Goal: Transaction & Acquisition: Purchase product/service

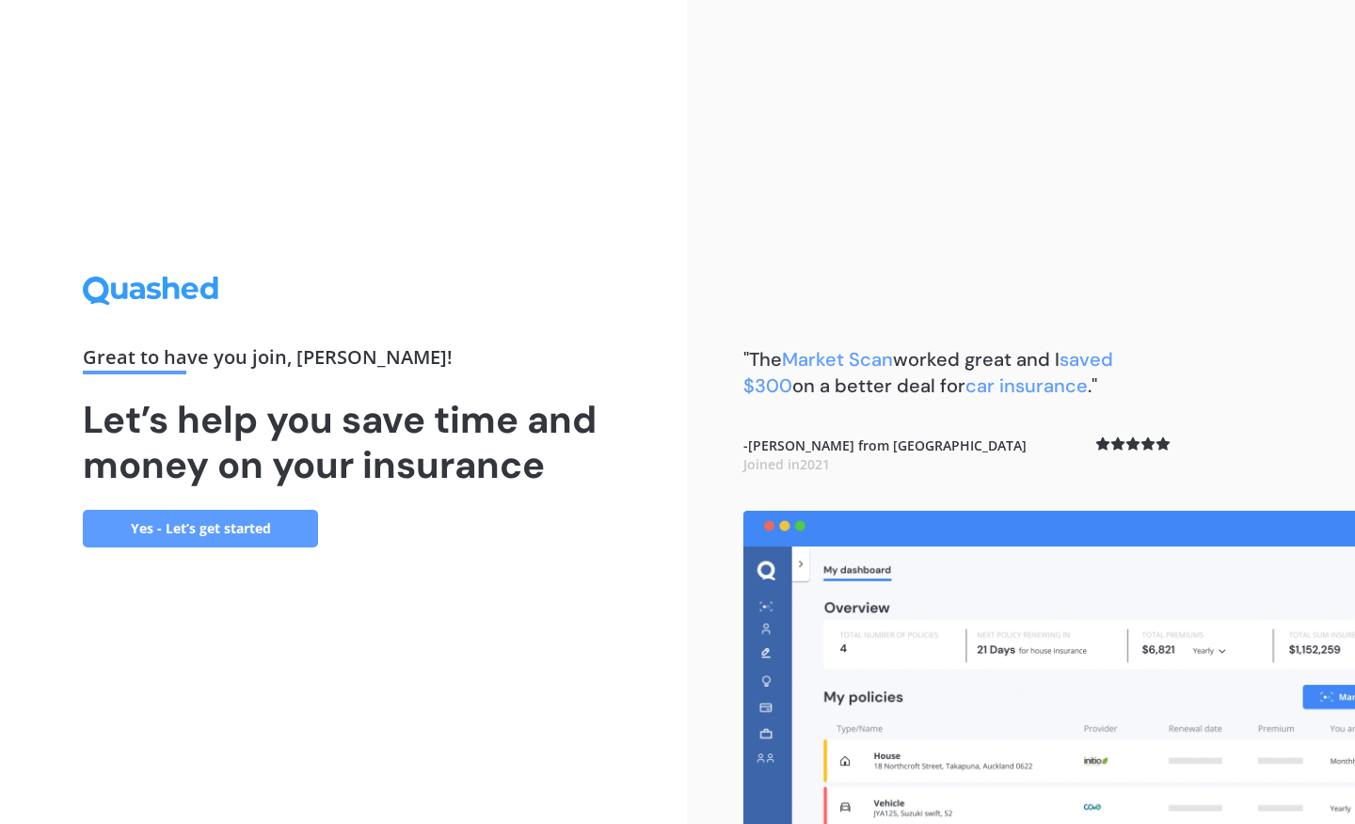
click at [280, 529] on link "Yes - Let’s get started" at bounding box center [200, 529] width 235 height 38
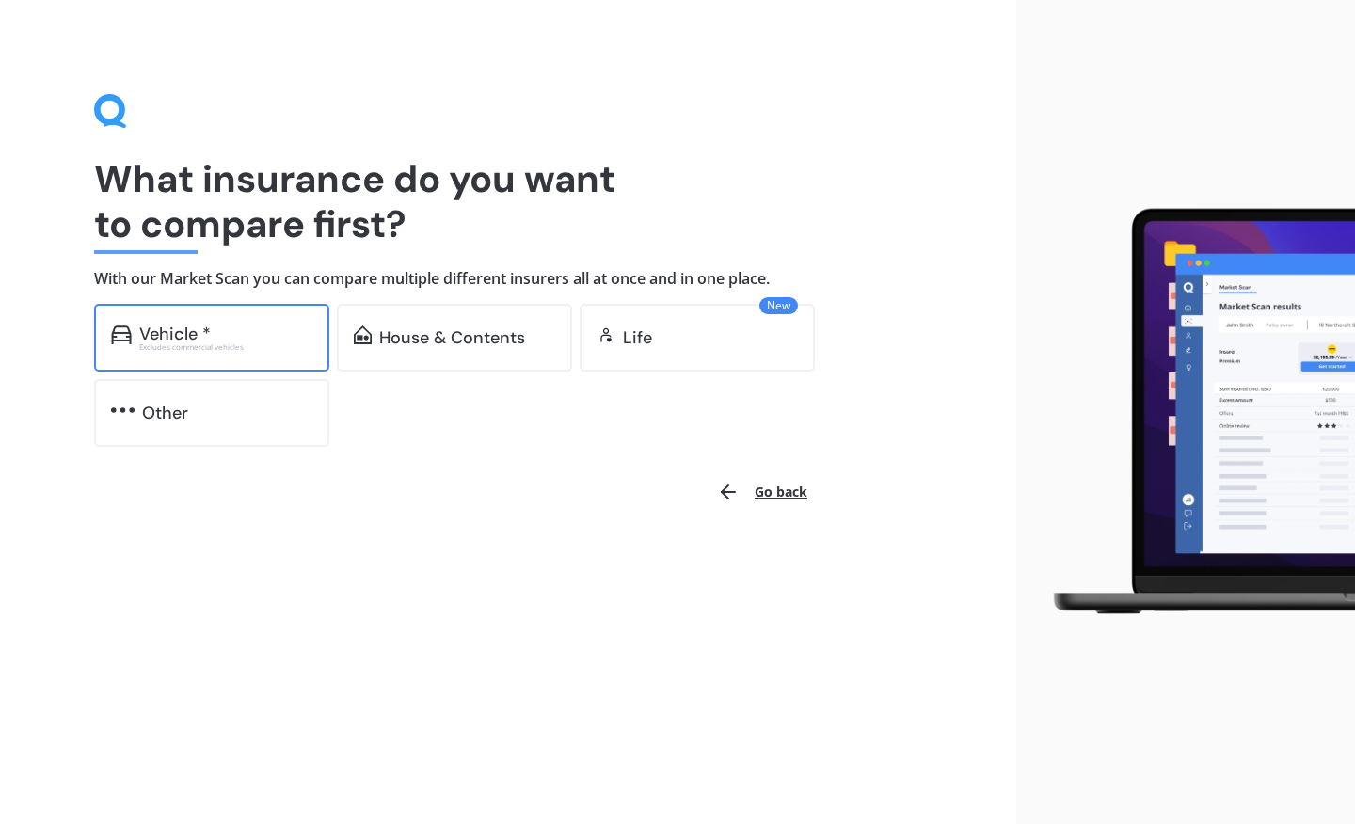
click at [250, 339] on div "Vehicle *" at bounding box center [225, 334] width 173 height 19
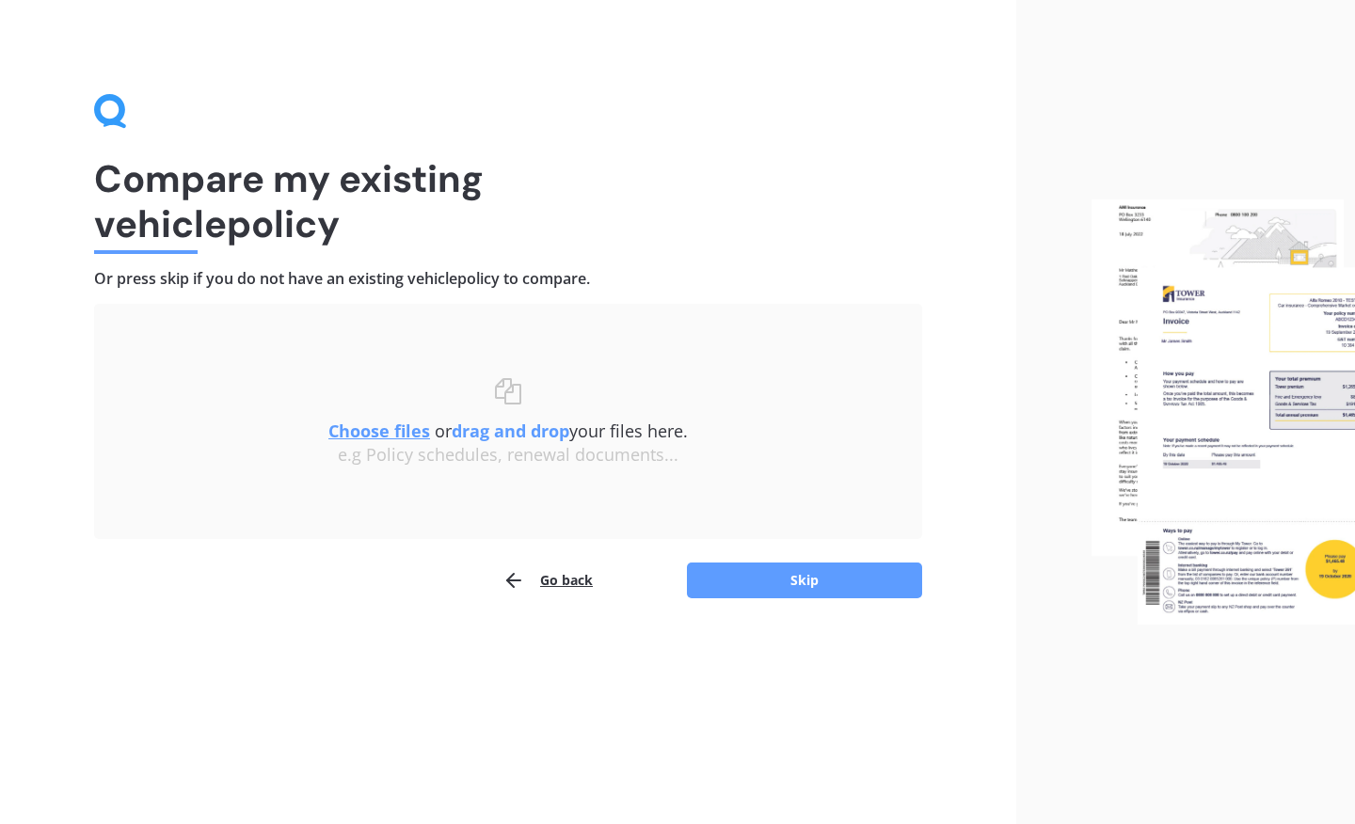
click at [416, 424] on u "Choose files" at bounding box center [379, 431] width 102 height 23
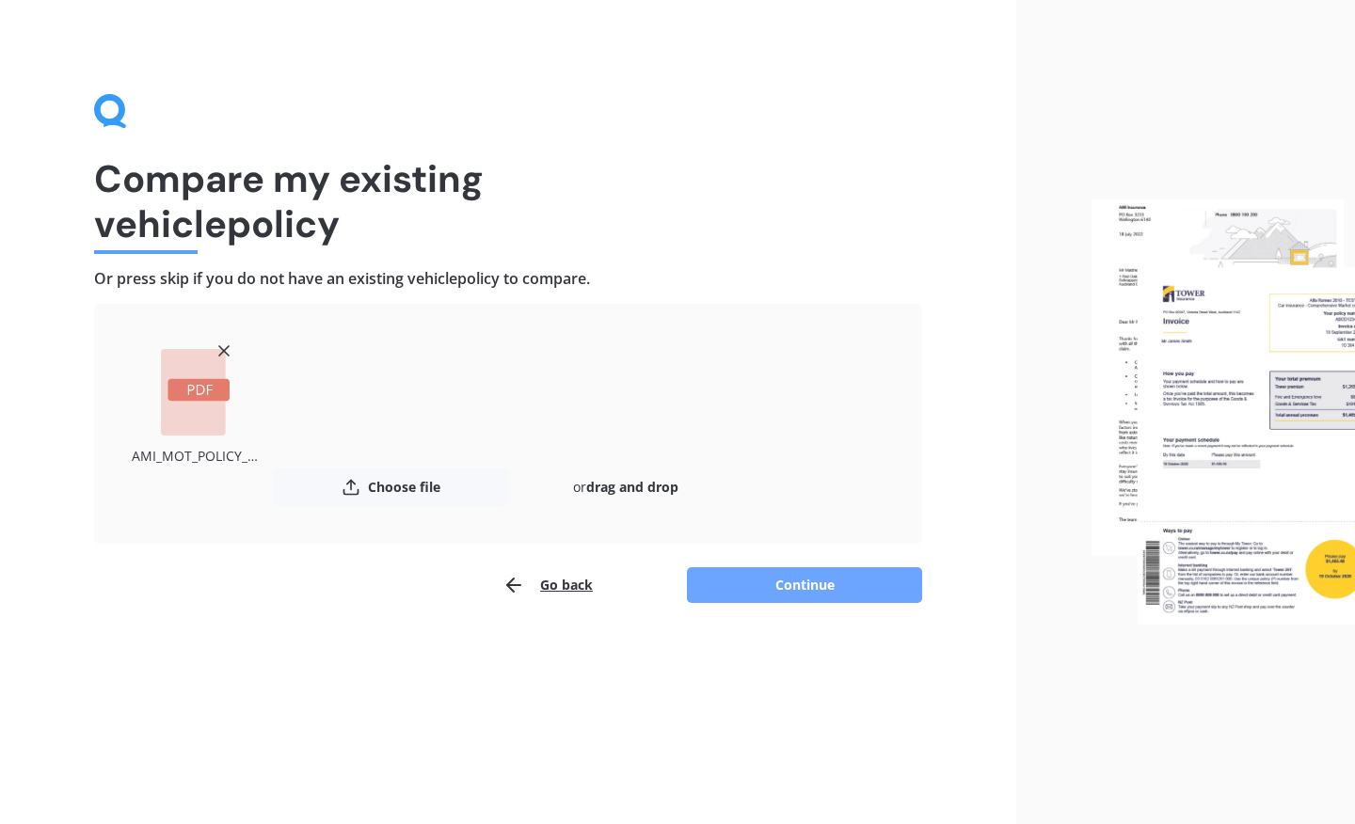
click at [790, 597] on button "Continue" at bounding box center [804, 586] width 235 height 36
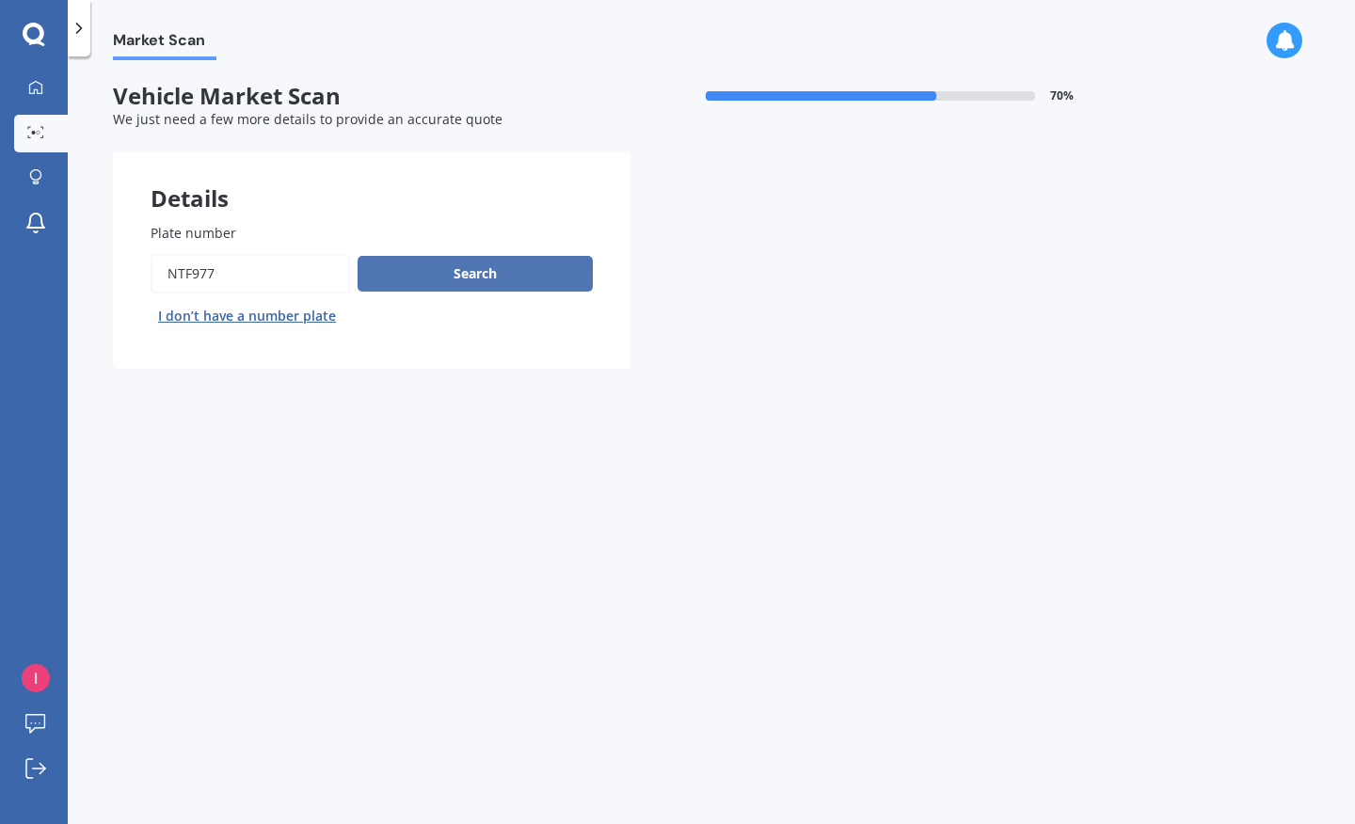
click at [459, 276] on button "Search" at bounding box center [475, 274] width 235 height 36
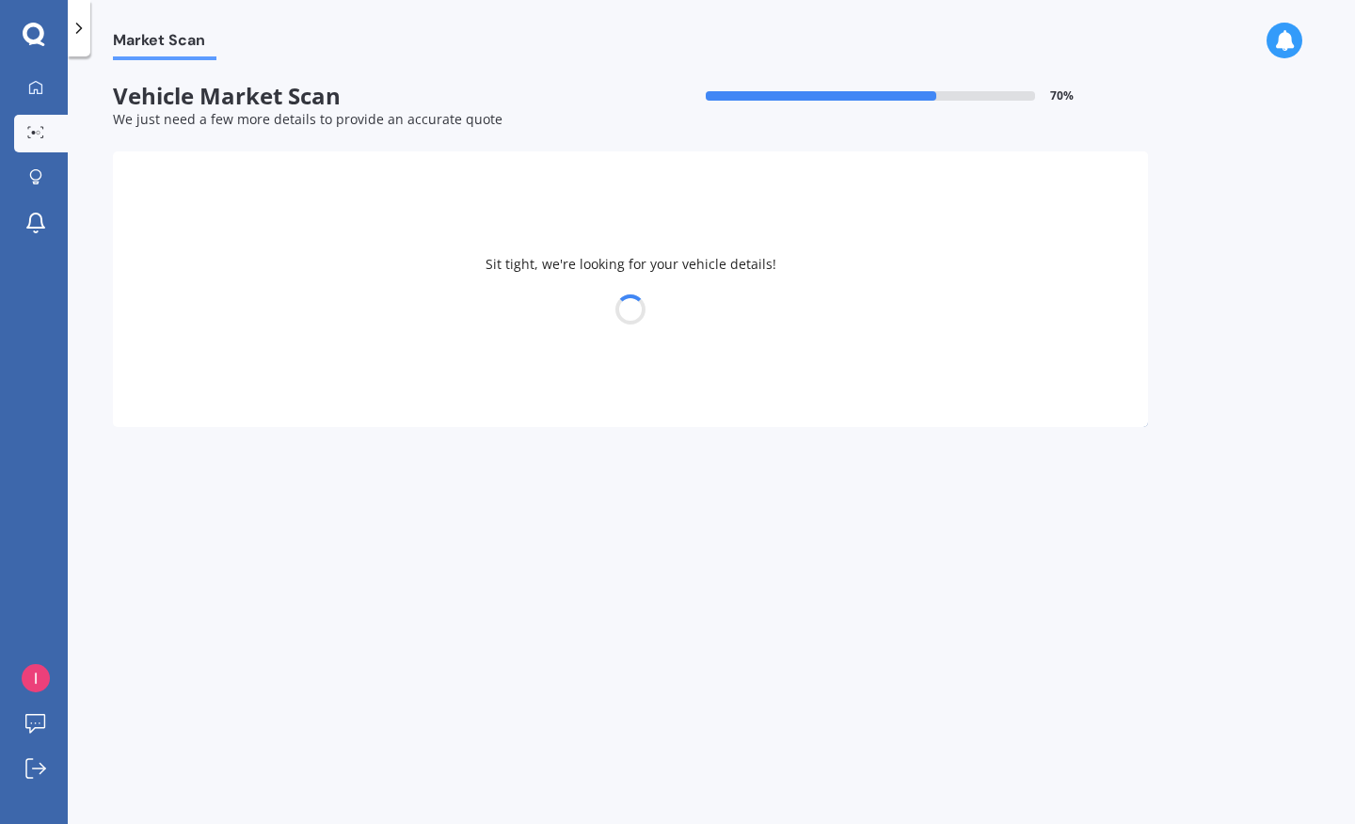
select select "TOYOTA"
select select "AQUA"
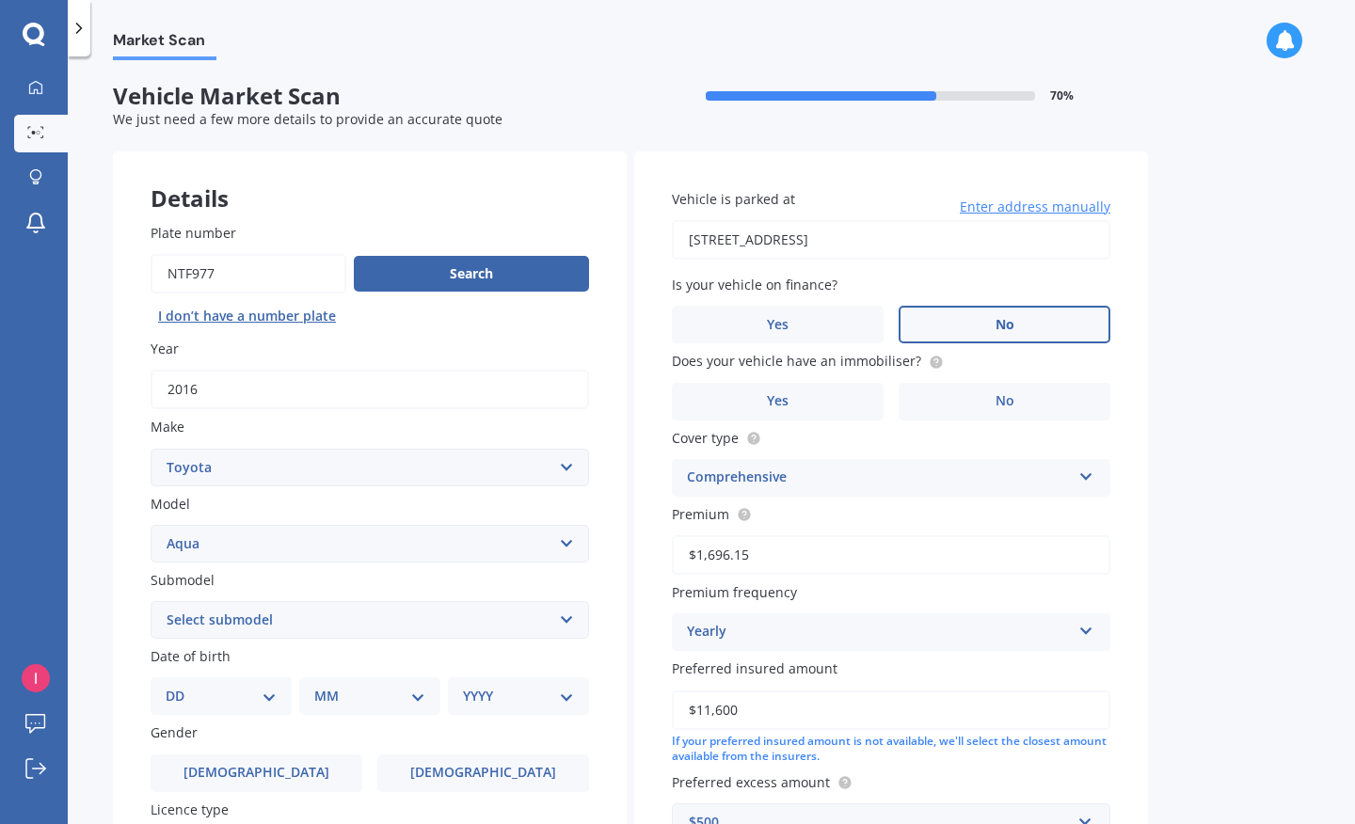
click at [981, 313] on label "No" at bounding box center [1005, 325] width 212 height 38
click at [0, 0] on input "No" at bounding box center [0, 0] width 0 height 0
click at [986, 328] on label "No" at bounding box center [1005, 325] width 212 height 38
click at [0, 0] on input "No" at bounding box center [0, 0] width 0 height 0
click at [984, 402] on label "No" at bounding box center [1005, 402] width 212 height 38
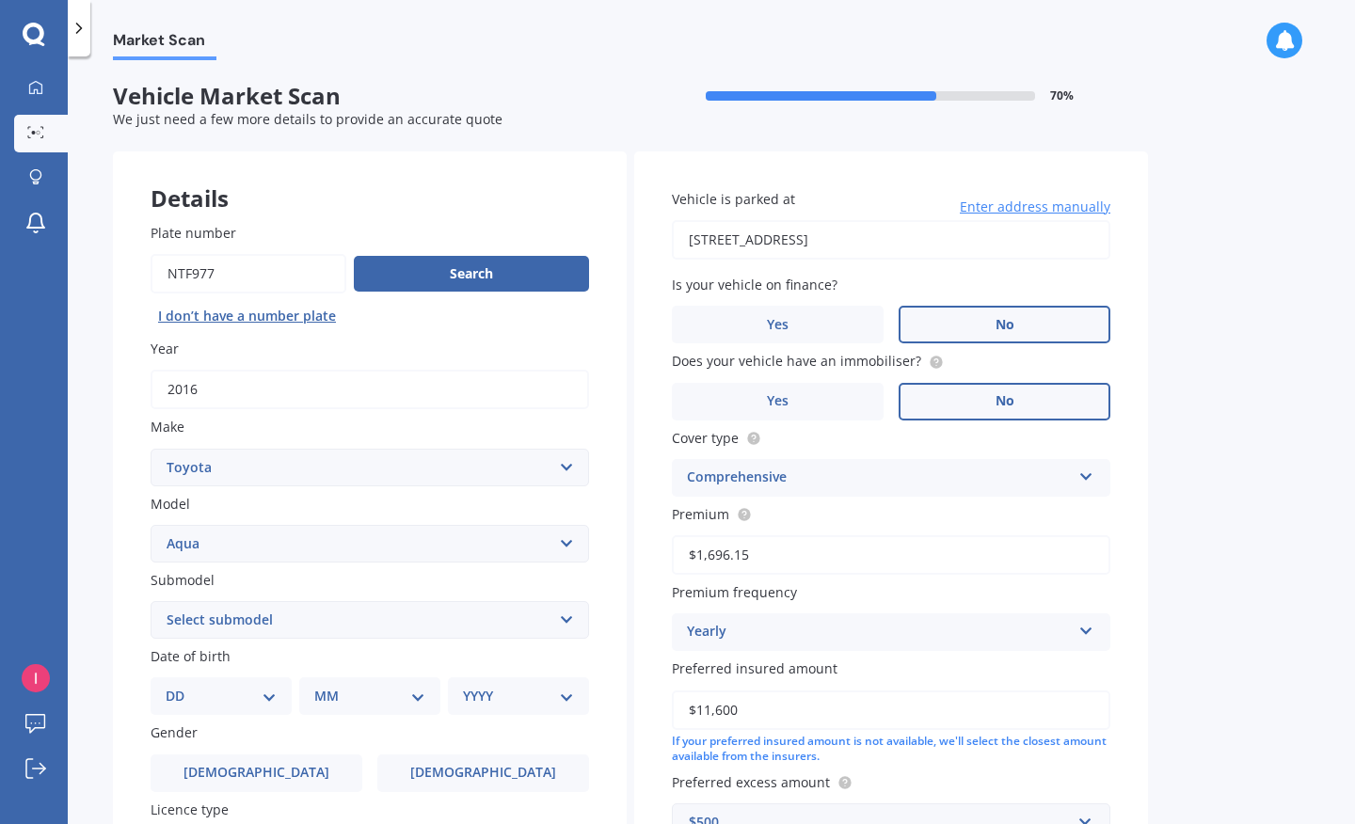
click at [0, 0] on input "No" at bounding box center [0, 0] width 0 height 0
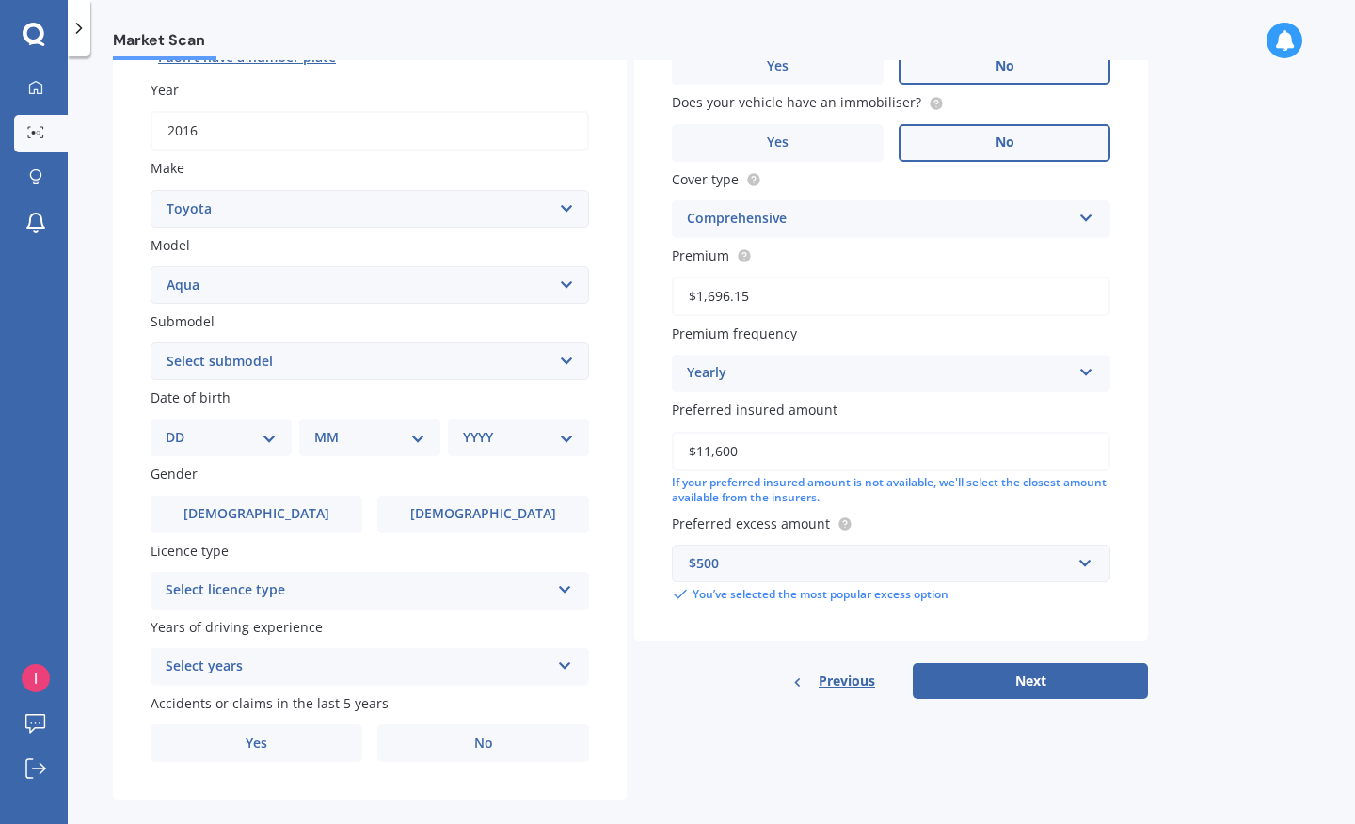
scroll to position [254, 0]
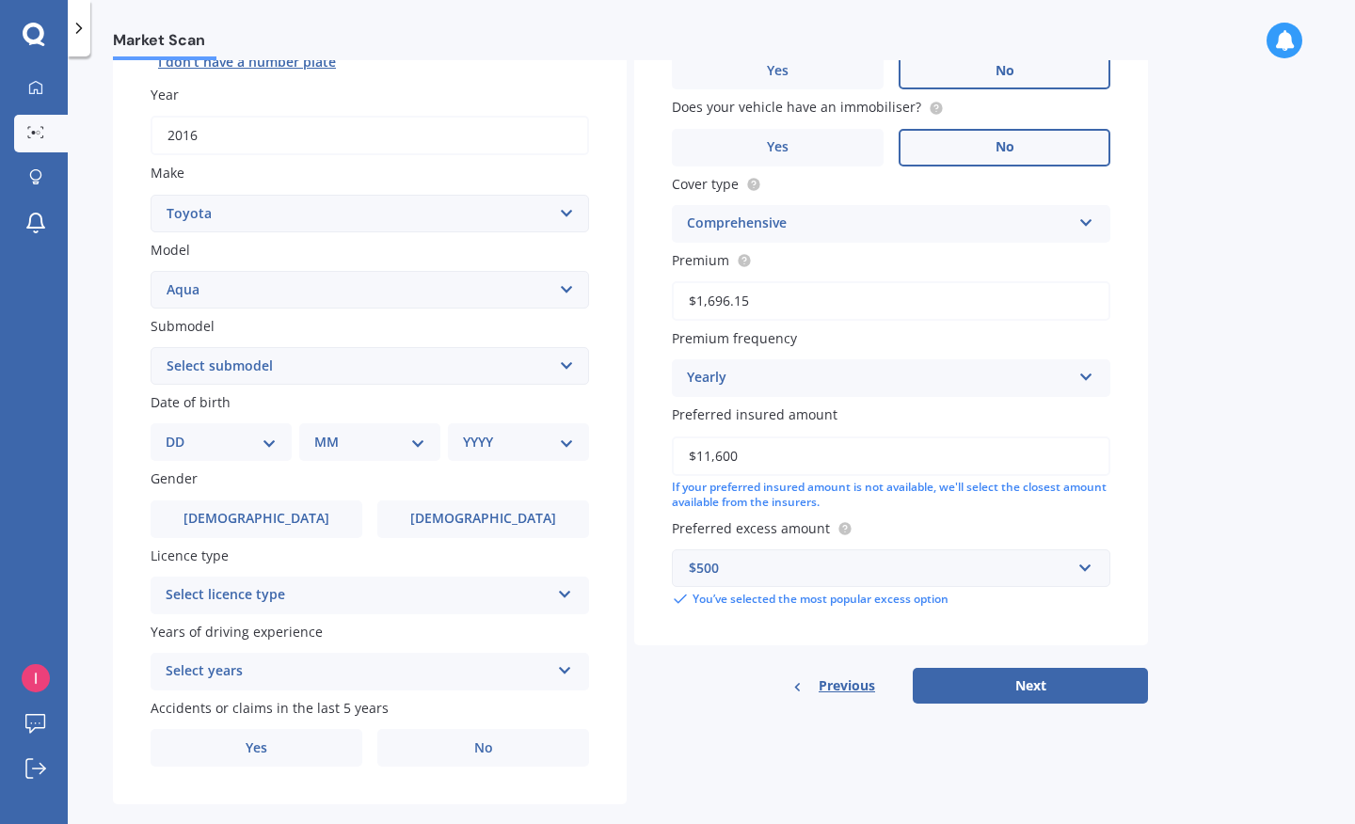
select select "1986"
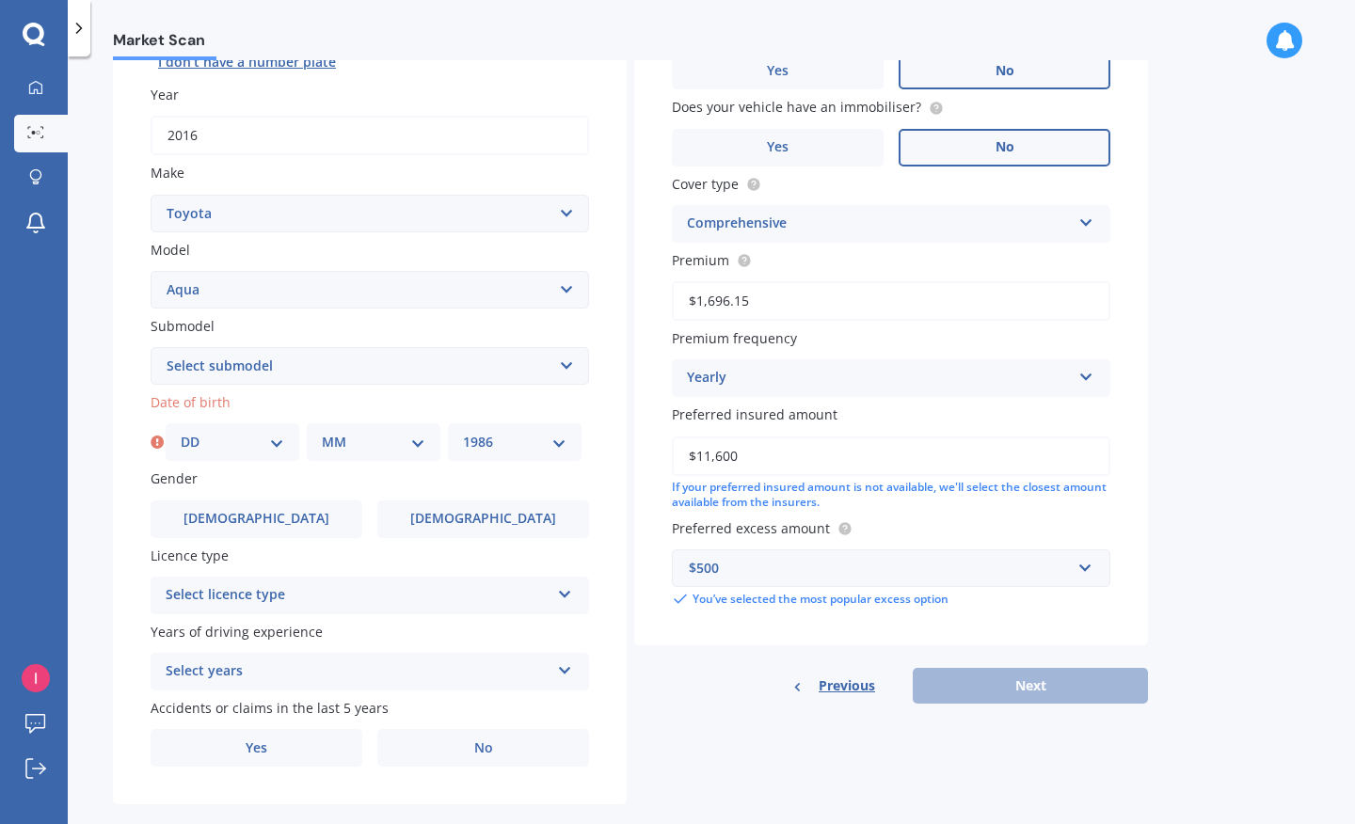
select select "01"
select select "29"
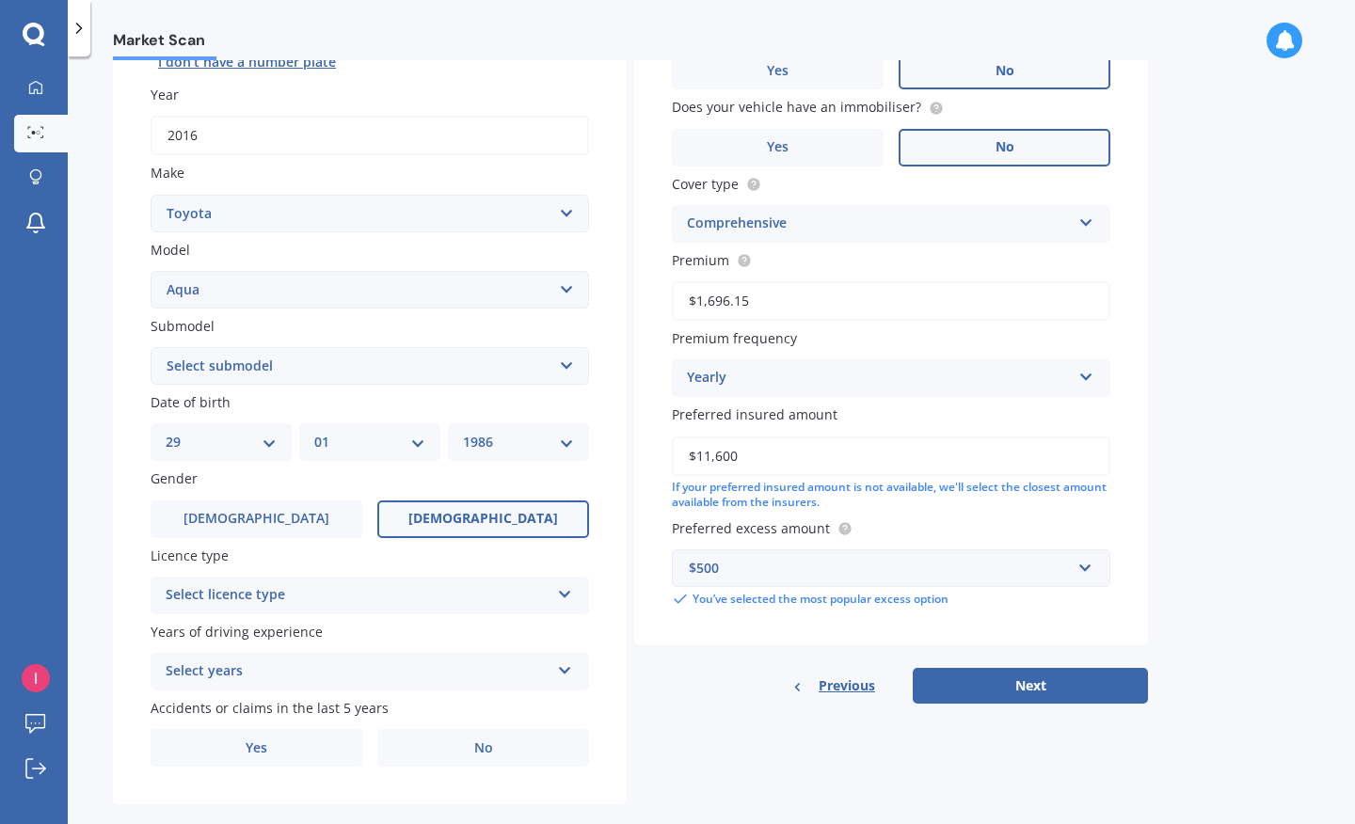
click at [456, 513] on label "[DEMOGRAPHIC_DATA]" at bounding box center [483, 520] width 212 height 38
click at [0, 0] on input "[DEMOGRAPHIC_DATA]" at bounding box center [0, 0] width 0 height 0
click at [471, 577] on div "Select licence type NZ Full NZ Restricted NZ Learners [GEOGRAPHIC_DATA] [GEOGRA…" at bounding box center [370, 596] width 439 height 38
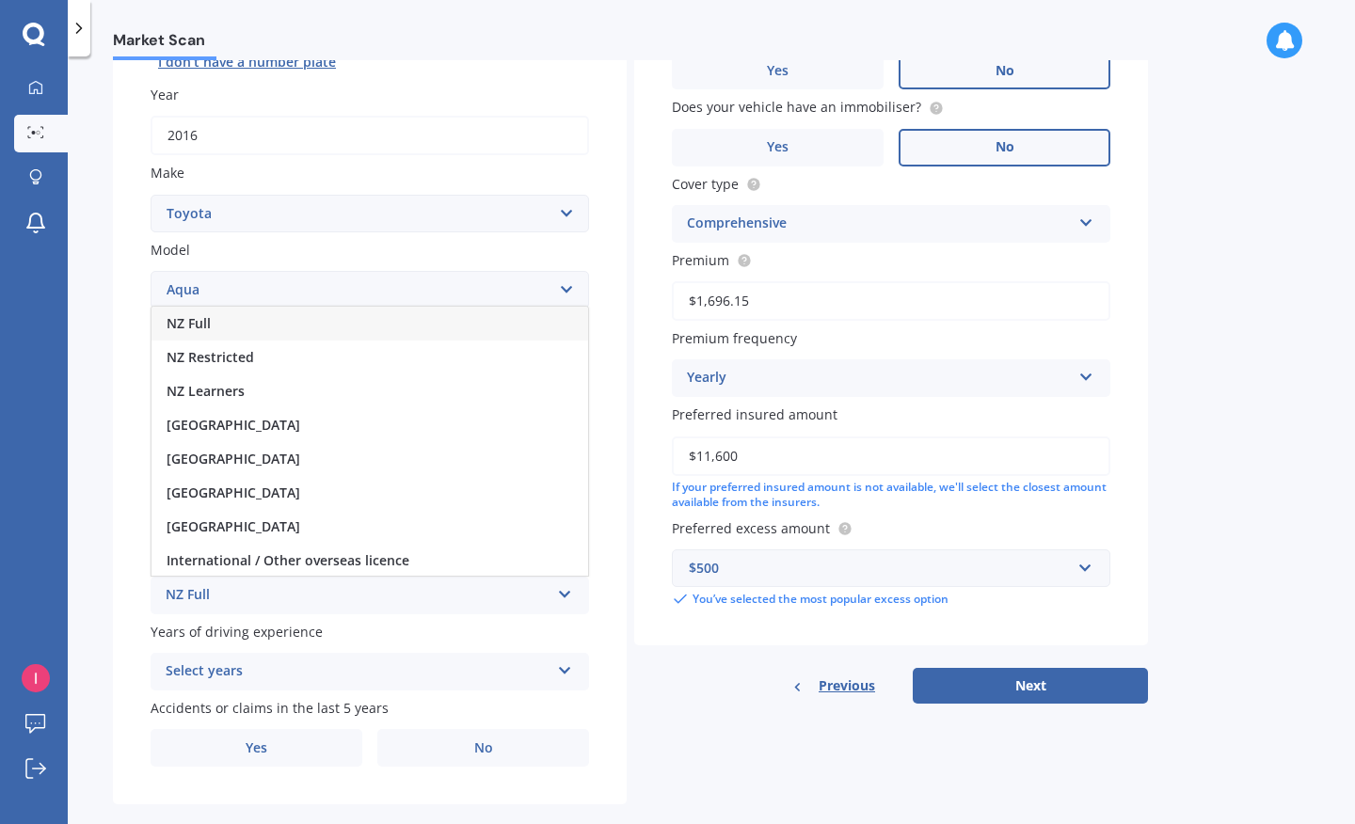
click at [465, 591] on div "NZ Full" at bounding box center [358, 595] width 384 height 23
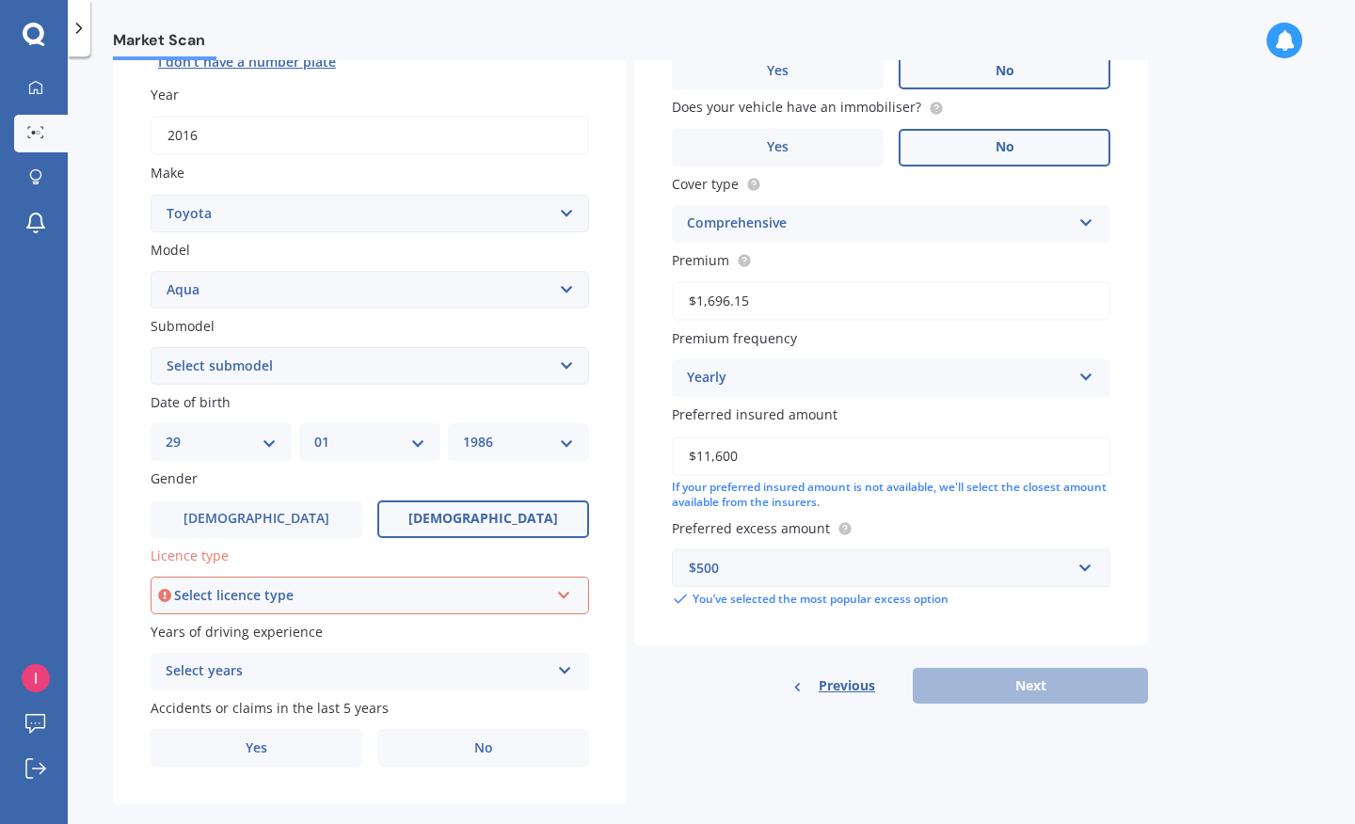
click at [456, 601] on div "Select licence type NZ Full NZ Restricted NZ Learners [GEOGRAPHIC_DATA] [GEOGRA…" at bounding box center [370, 596] width 439 height 38
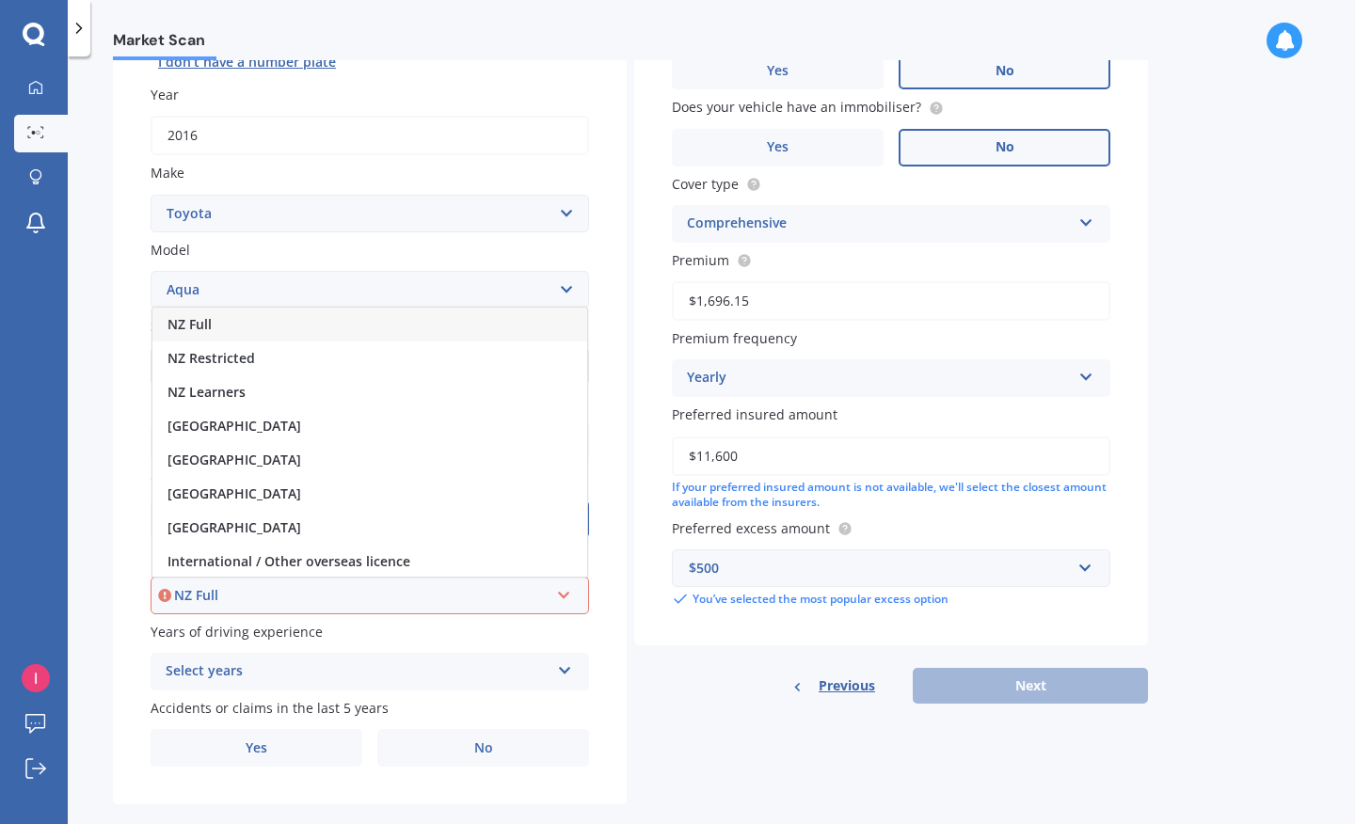
click at [377, 328] on div "NZ Full" at bounding box center [369, 325] width 435 height 34
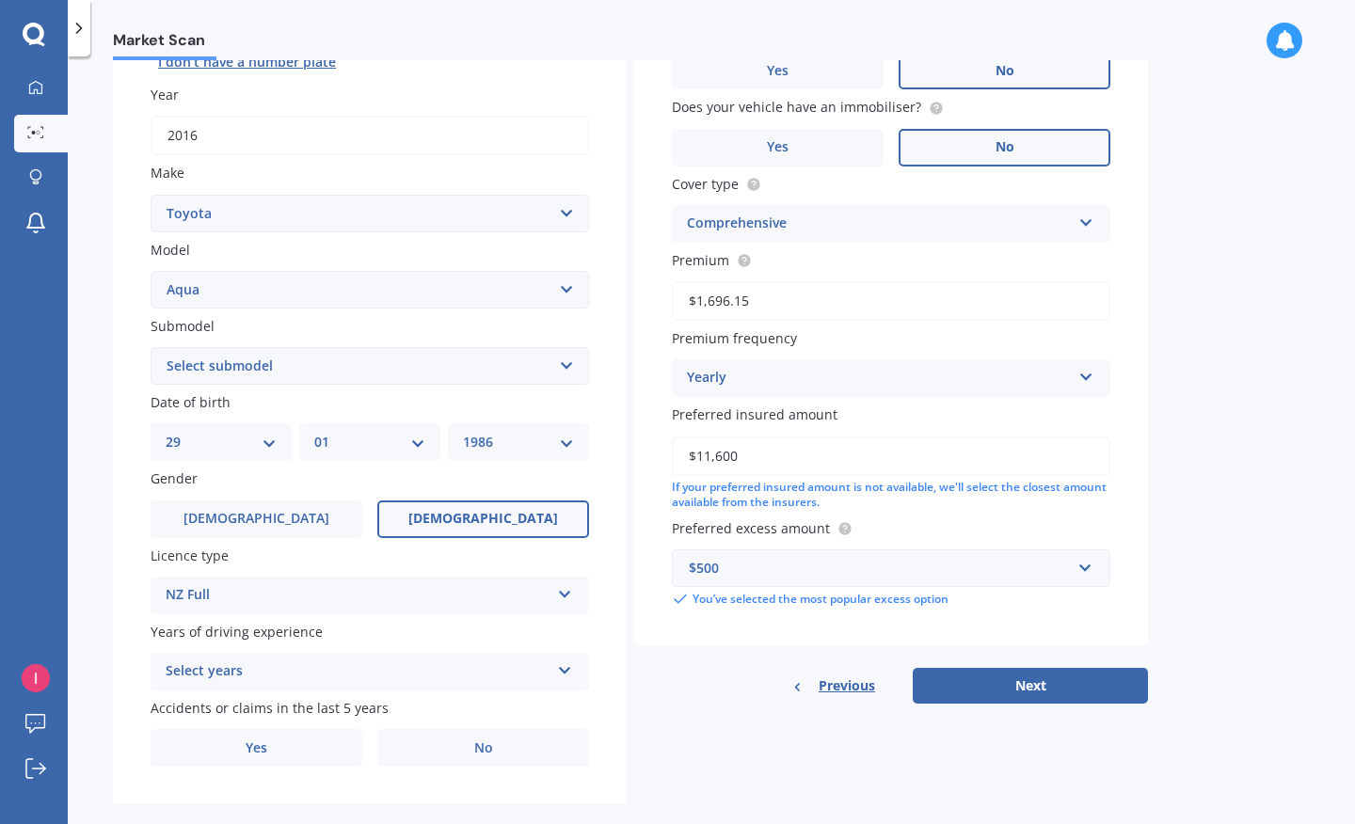
click at [363, 661] on div "Select years" at bounding box center [358, 672] width 384 height 23
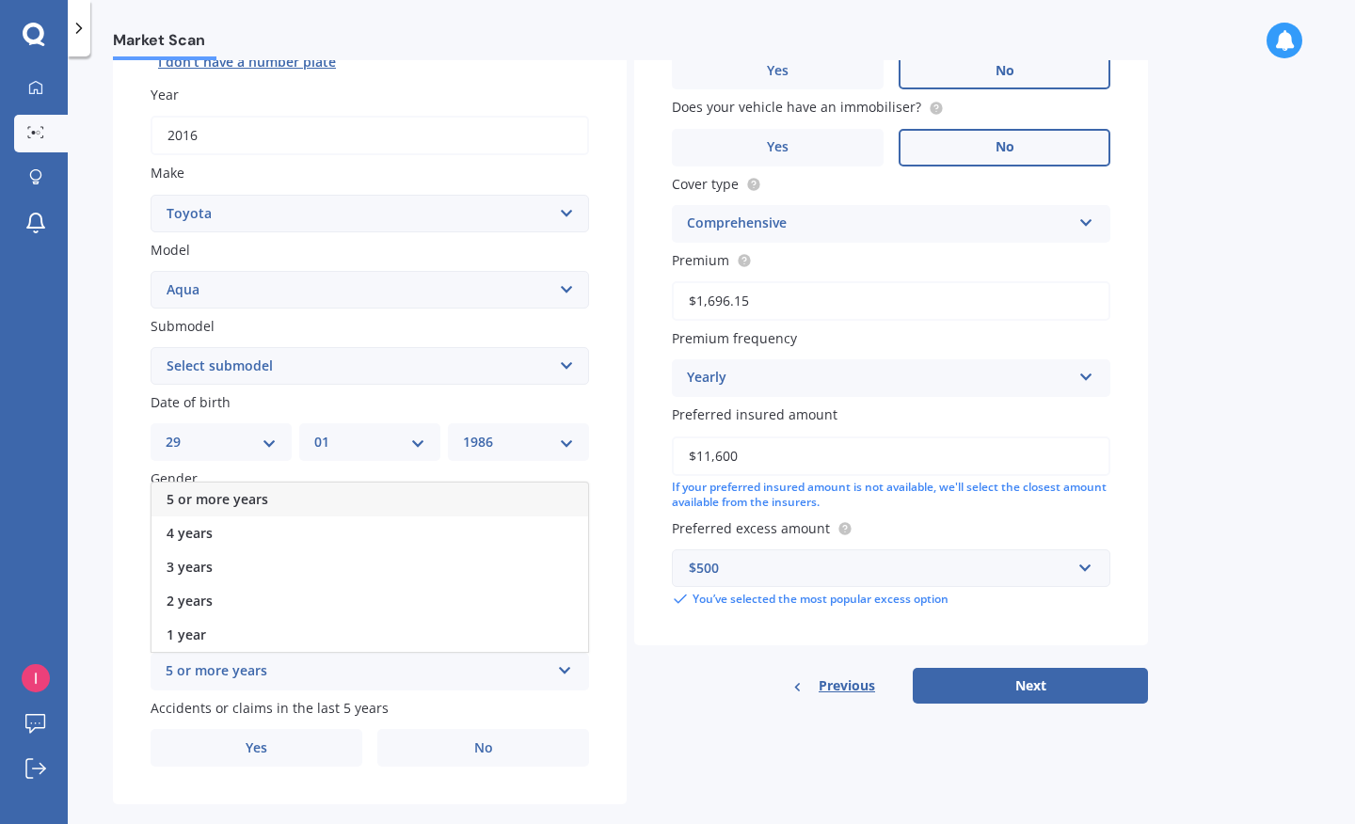
click at [399, 491] on div "5 or more years" at bounding box center [370, 500] width 437 height 34
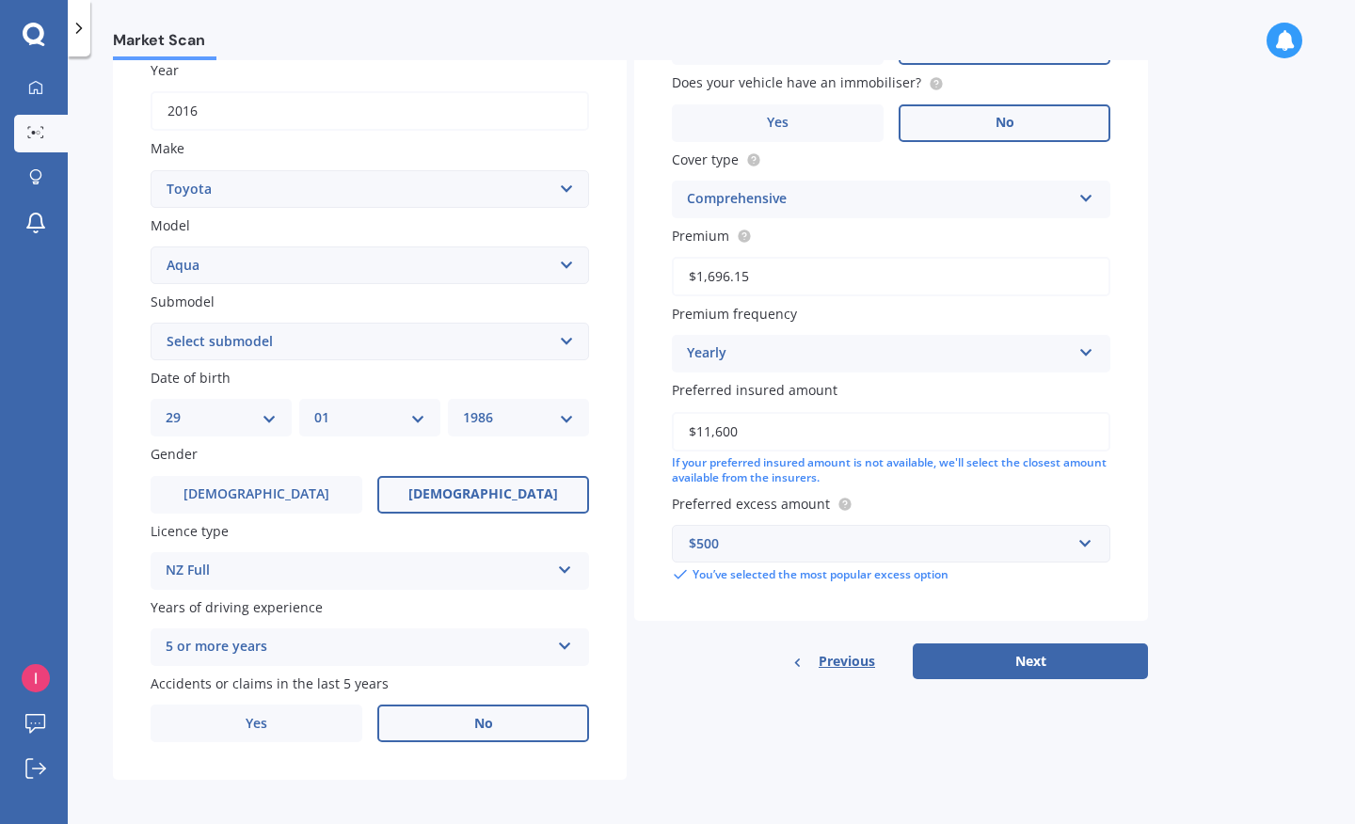
scroll to position [277, 0]
click at [466, 714] on label "No" at bounding box center [483, 726] width 212 height 38
click at [0, 0] on input "No" at bounding box center [0, 0] width 0 height 0
click at [1026, 646] on button "Next" at bounding box center [1030, 664] width 235 height 36
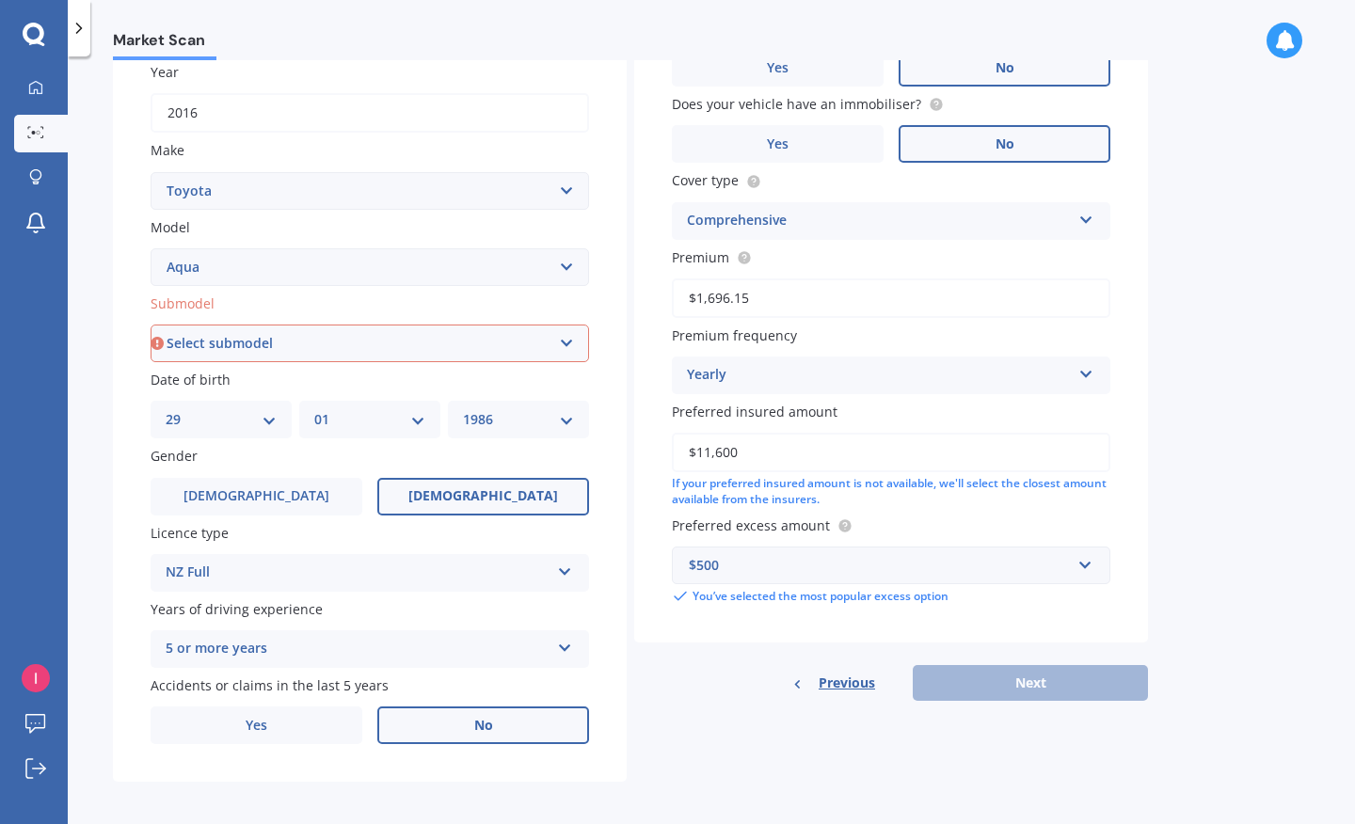
select select "HYBRID"
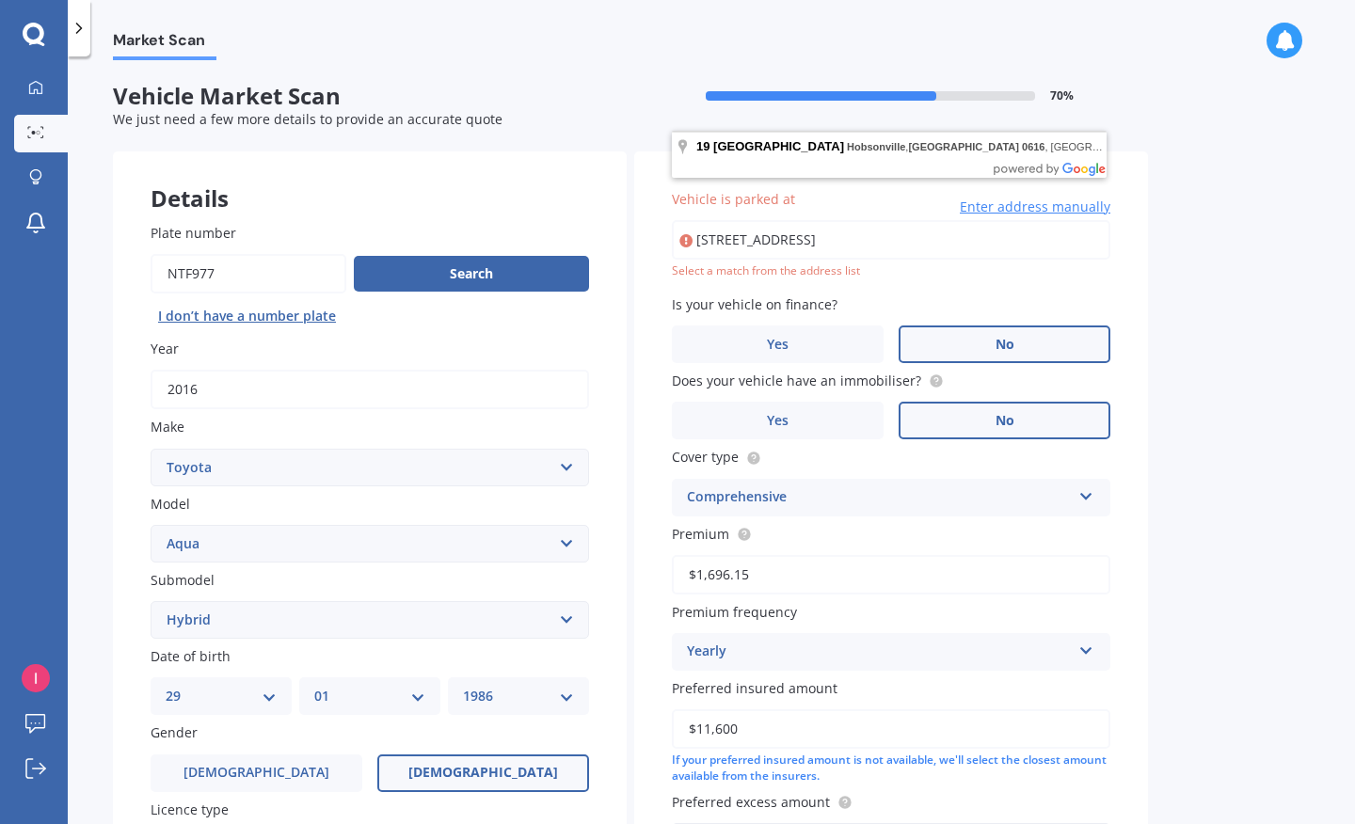
scroll to position [0, 0]
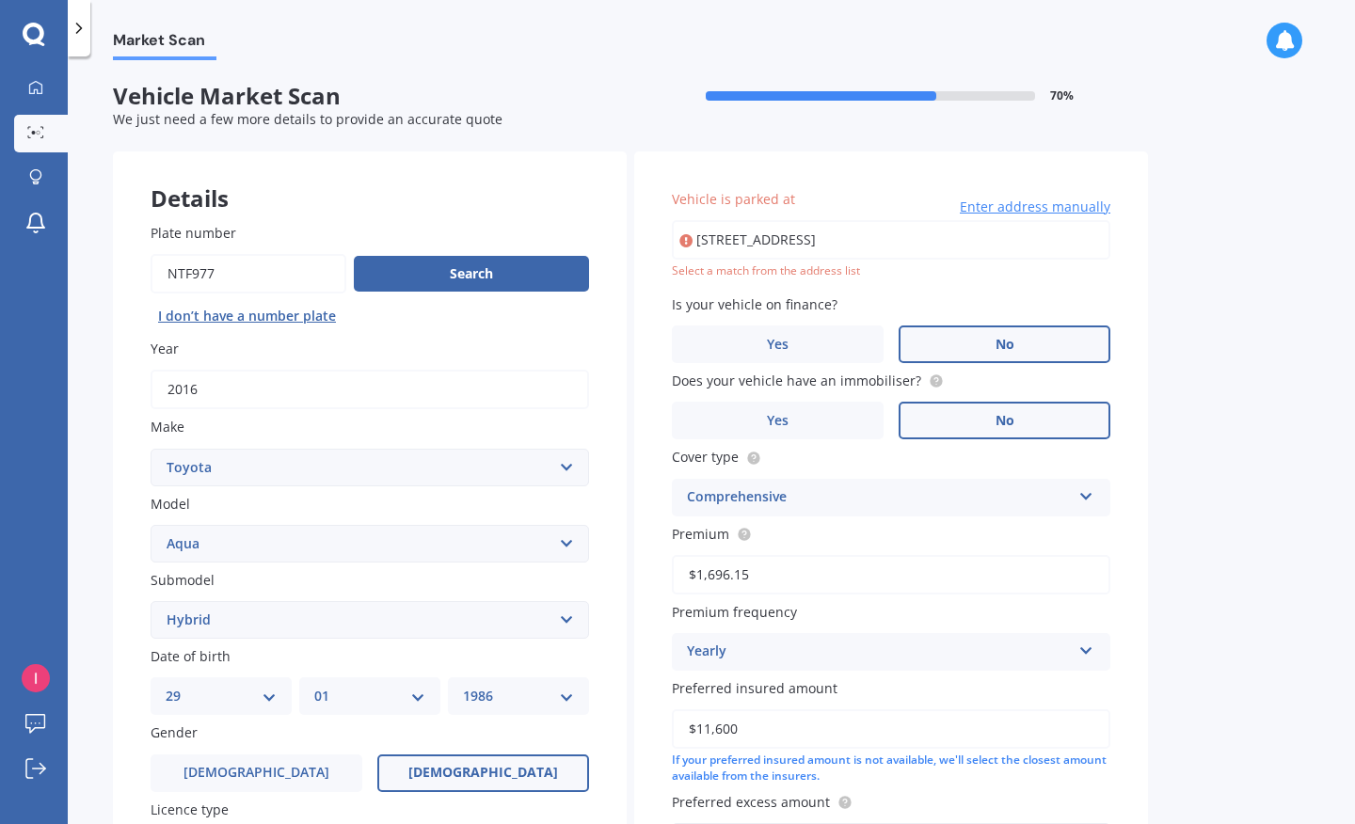
type input "[STREET_ADDRESS]"
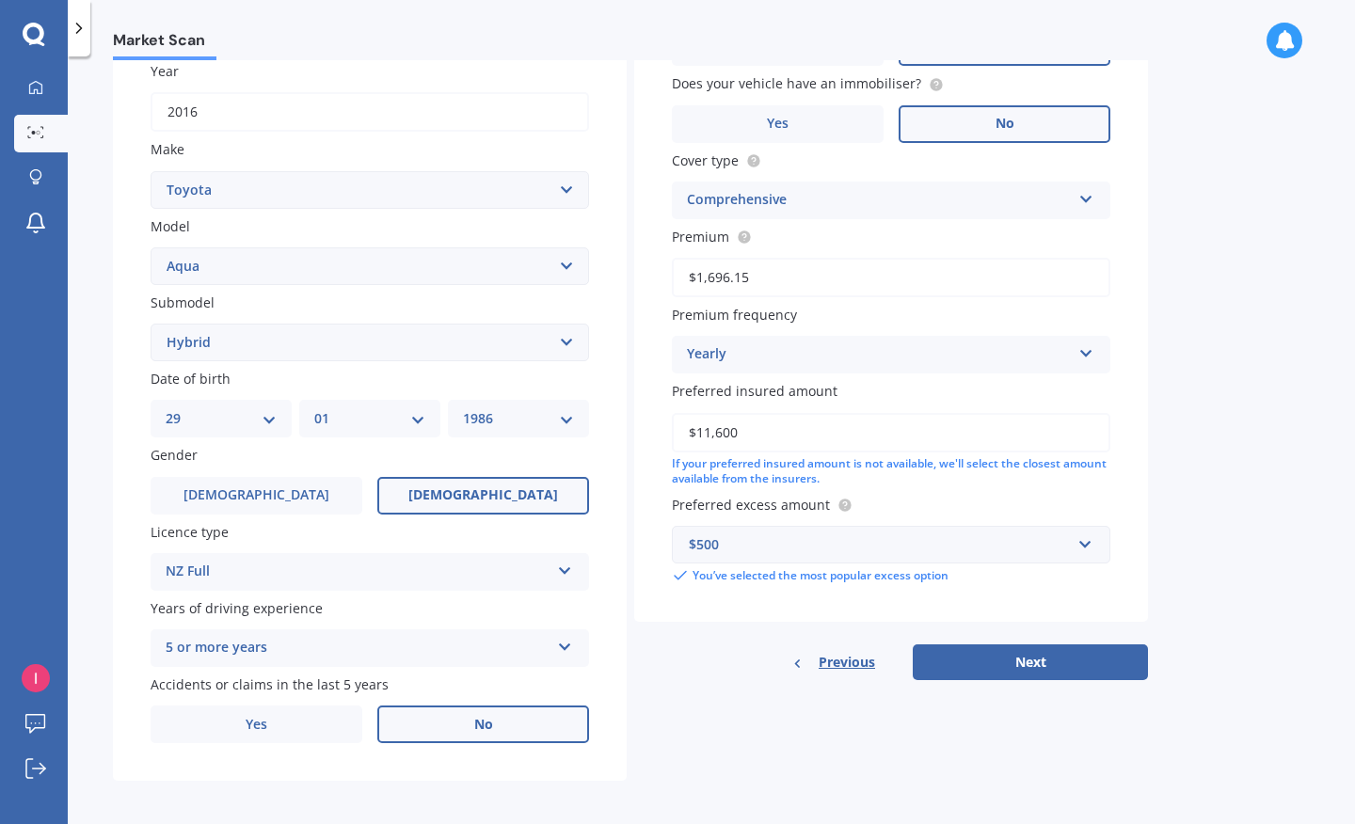
scroll to position [277, 0]
click at [1035, 664] on button "Next" at bounding box center [1030, 664] width 235 height 36
select select "29"
select select "01"
select select "1986"
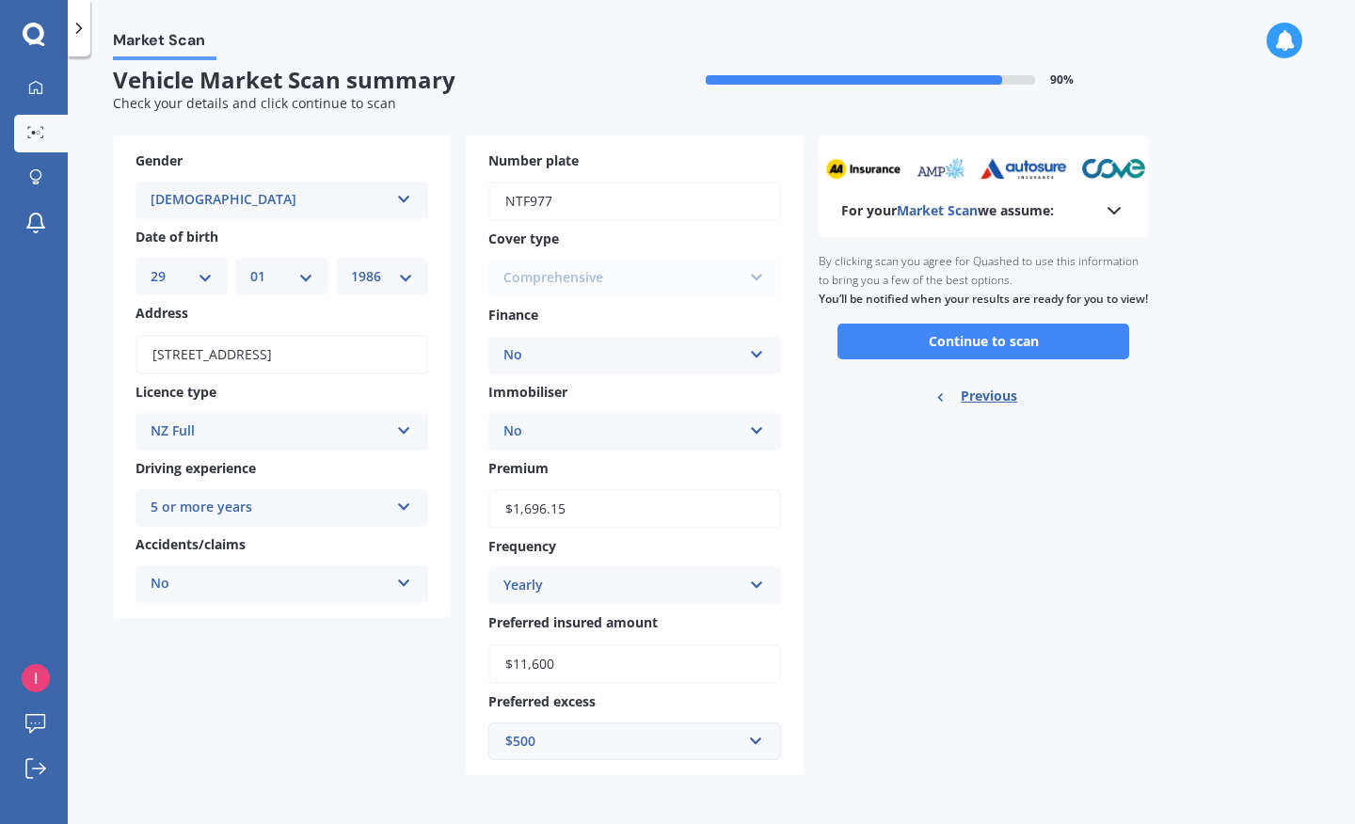
click at [979, 639] on div "For your Market Scan we assume: Ready to go By clicking scan you agree for Quas…" at bounding box center [983, 456] width 329 height 640
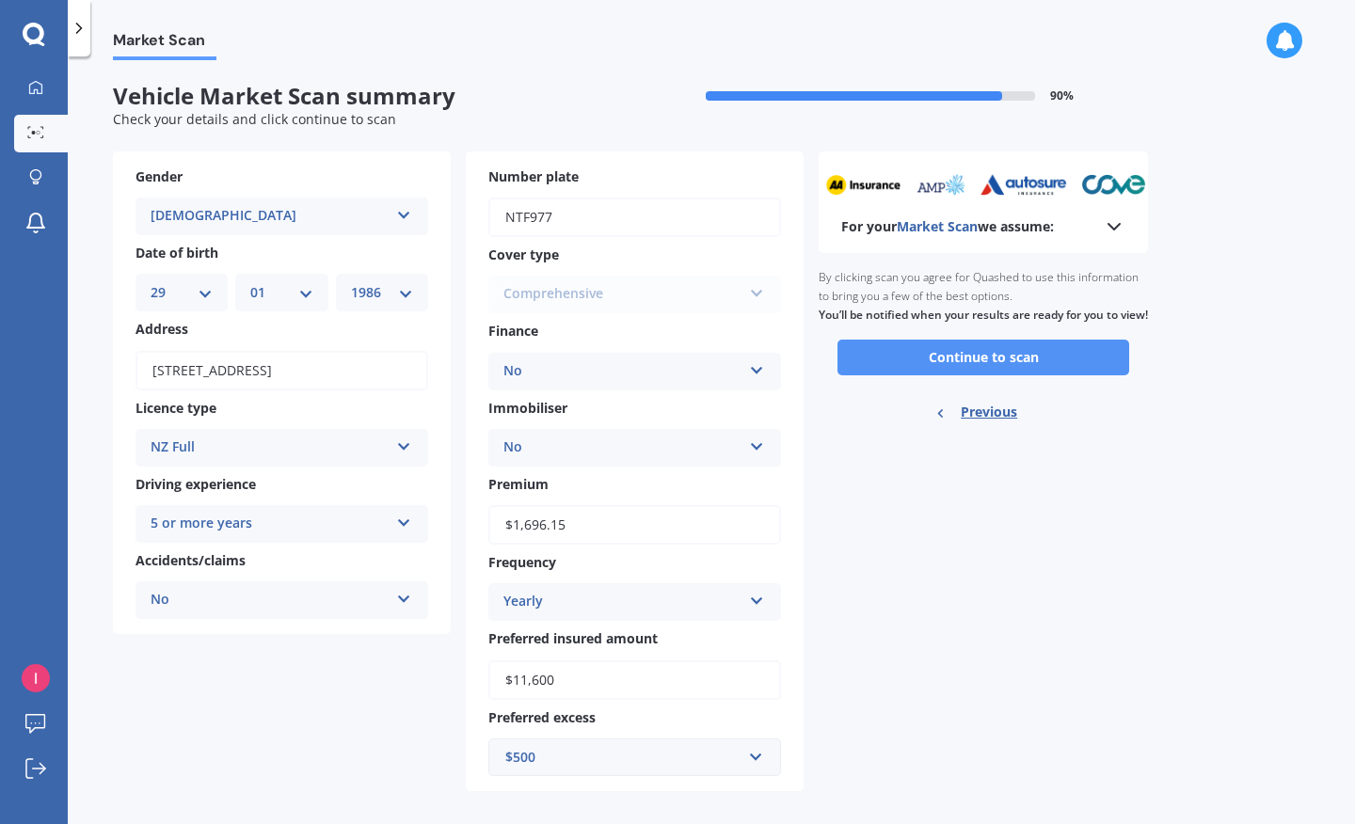
click at [973, 376] on button "Continue to scan" at bounding box center [984, 358] width 292 height 36
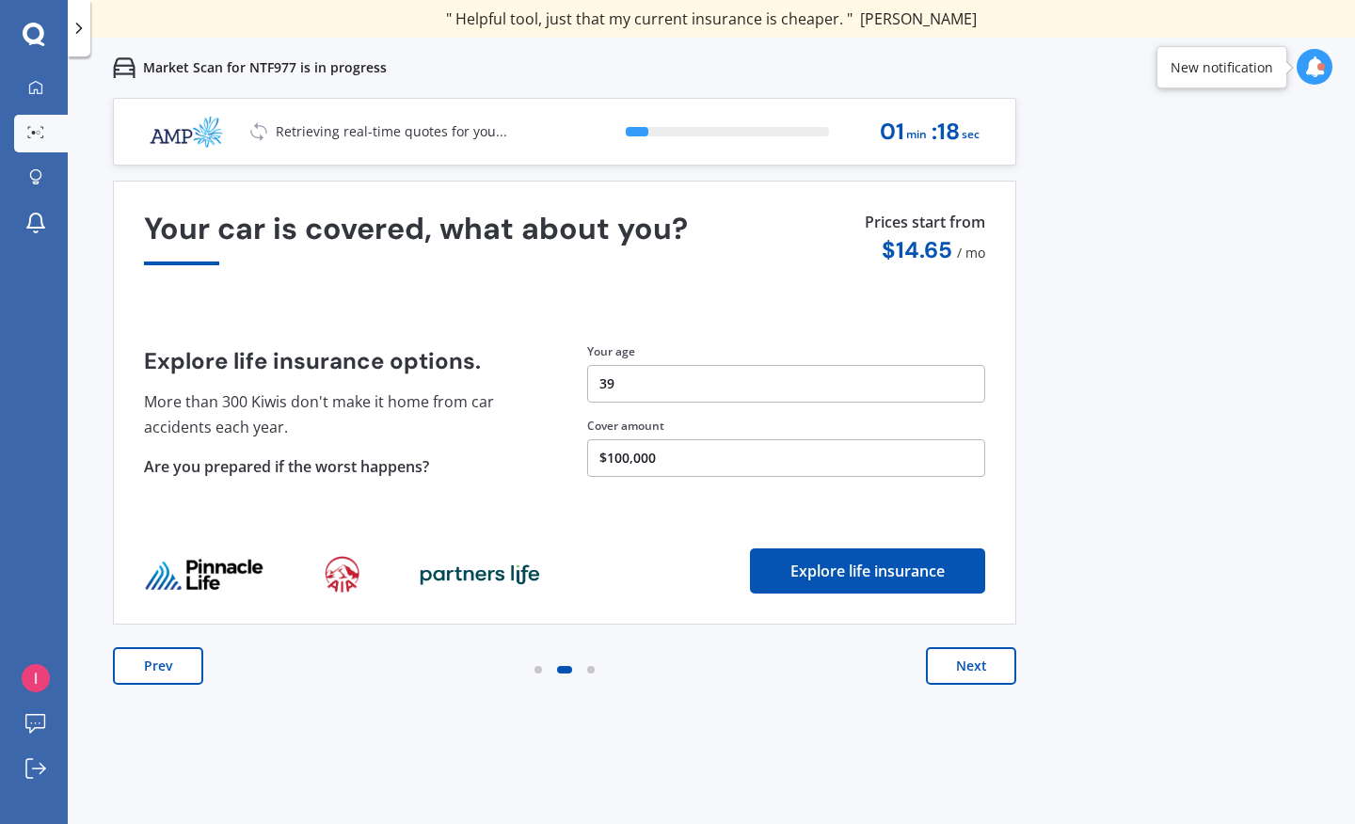
drag, startPoint x: 967, startPoint y: 662, endPoint x: 1048, endPoint y: 470, distance: 208.4
click at [1046, 472] on div "Previous 60,000+ Kiwis have signed up to shop and save on insurance with us " H…" at bounding box center [711, 510] width 1287 height 824
click at [173, 665] on button "Prev" at bounding box center [158, 667] width 90 height 38
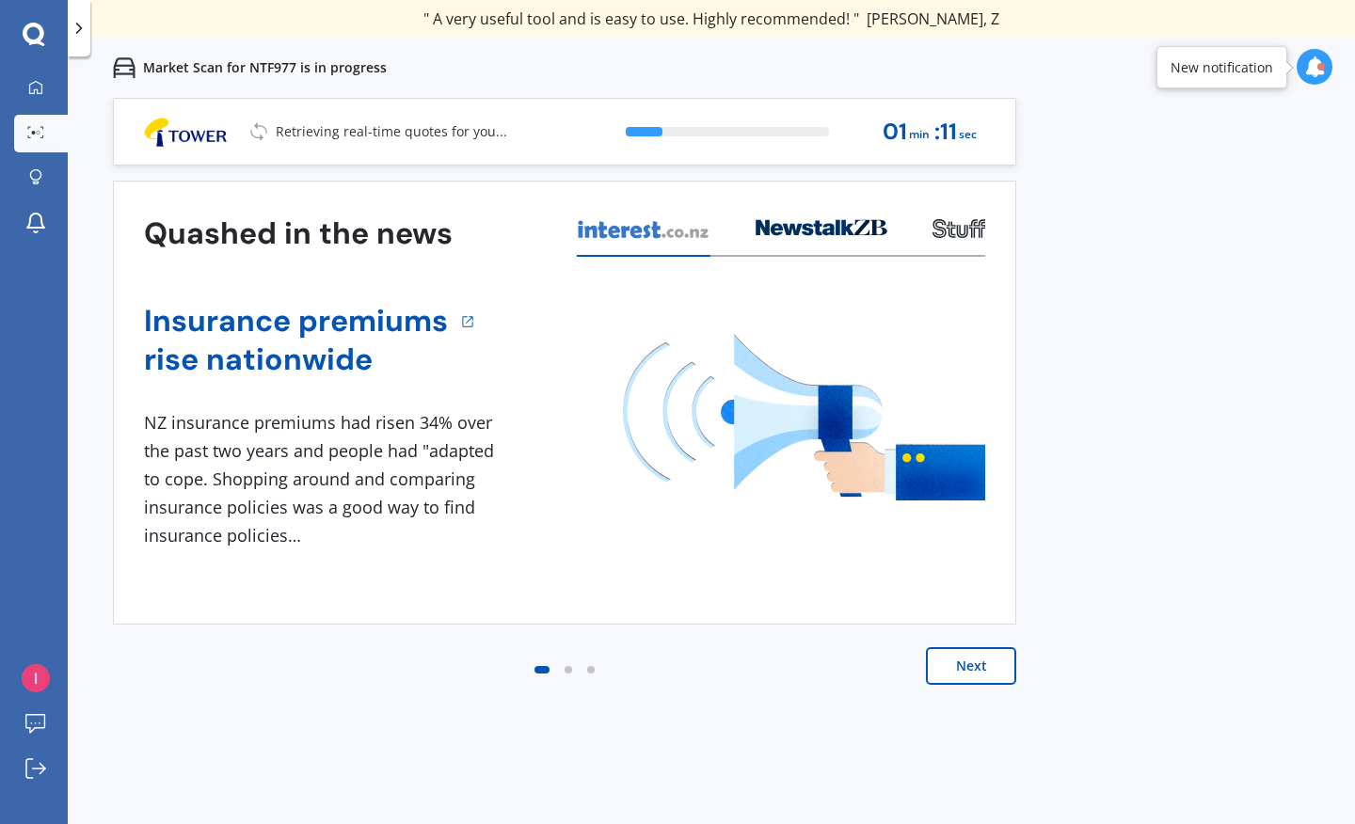
click at [173, 666] on div "Next" at bounding box center [564, 685] width 903 height 75
click at [977, 665] on button "Next" at bounding box center [971, 667] width 90 height 38
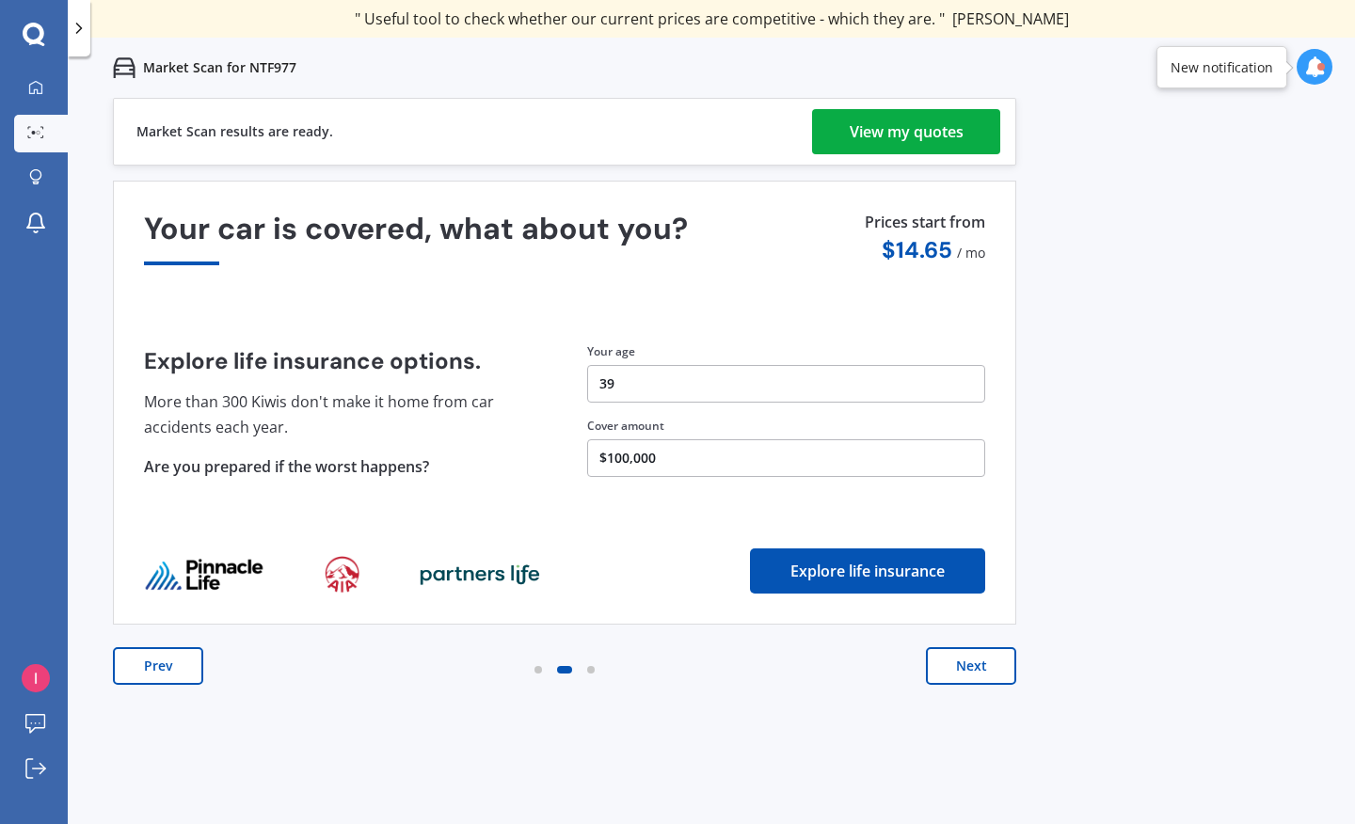
click at [863, 130] on div "View my quotes" at bounding box center [907, 131] width 114 height 45
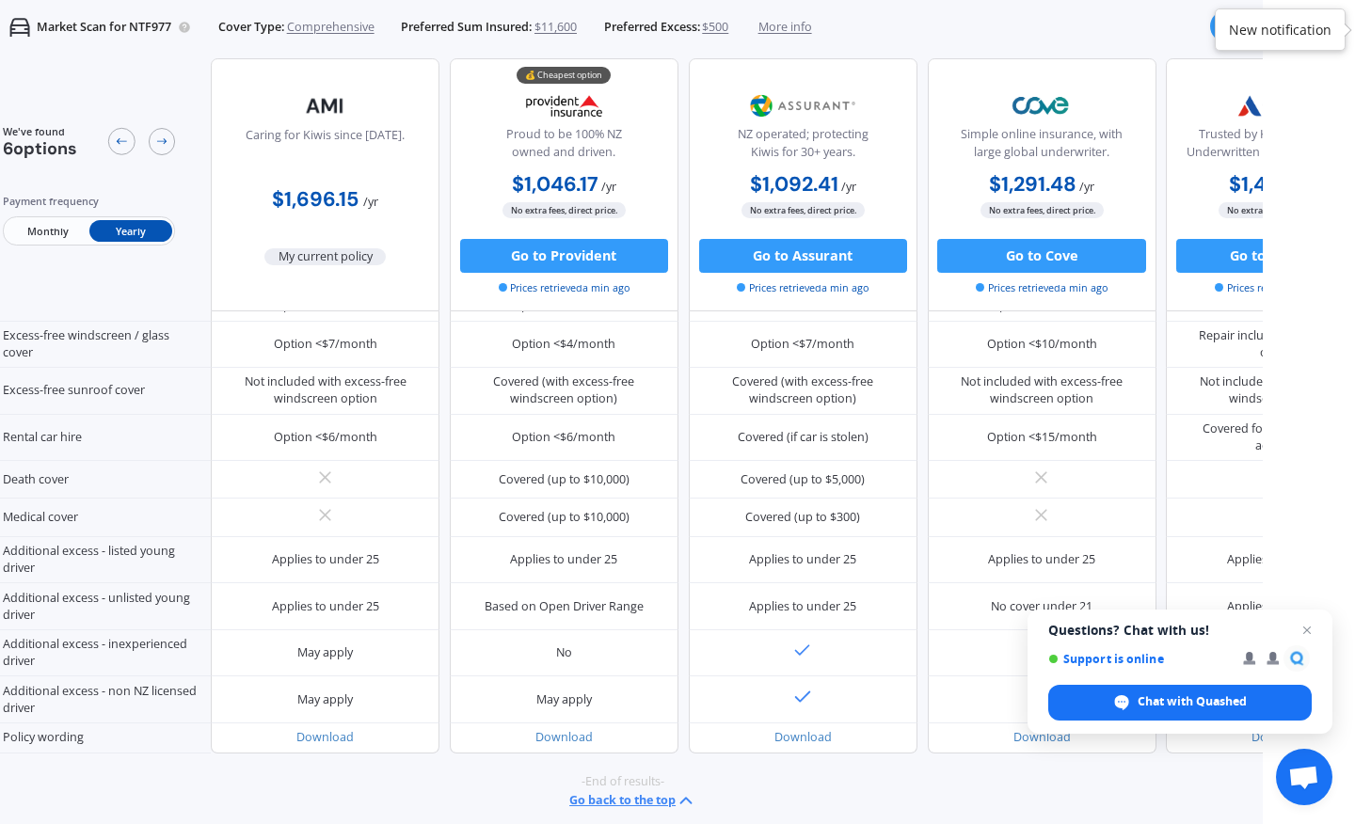
scroll to position [678, 0]
